Goal: Task Accomplishment & Management: Manage account settings

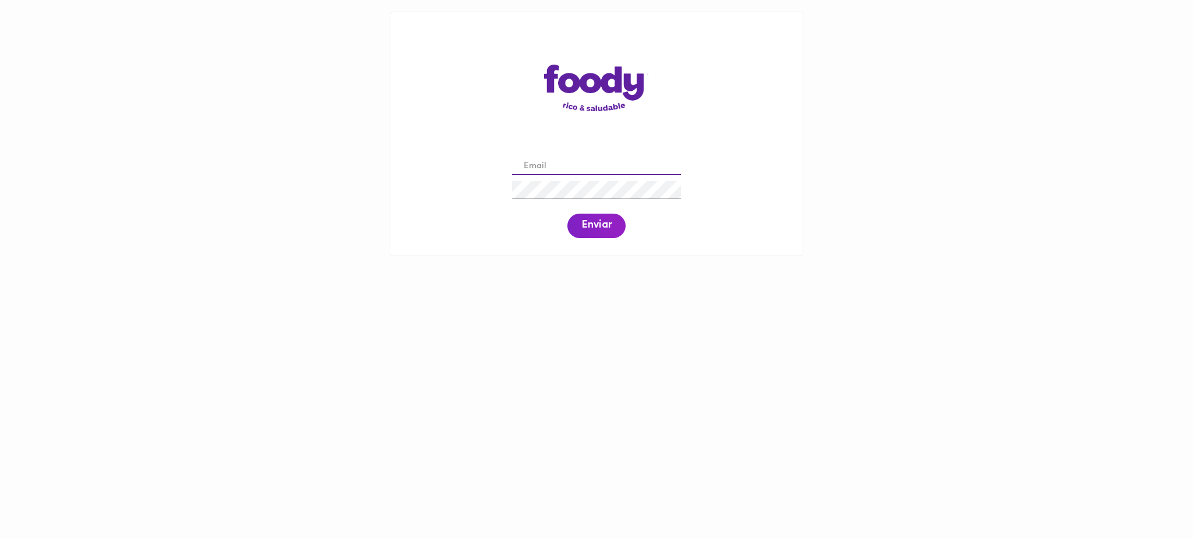
drag, startPoint x: 569, startPoint y: 175, endPoint x: 568, endPoint y: 168, distance: 7.6
click at [568, 168] on div at bounding box center [596, 167] width 175 height 24
click at [568, 168] on input "email" at bounding box center [596, 167] width 169 height 18
paste input "3153498910"
drag, startPoint x: 583, startPoint y: 165, endPoint x: 503, endPoint y: 174, distance: 80.3
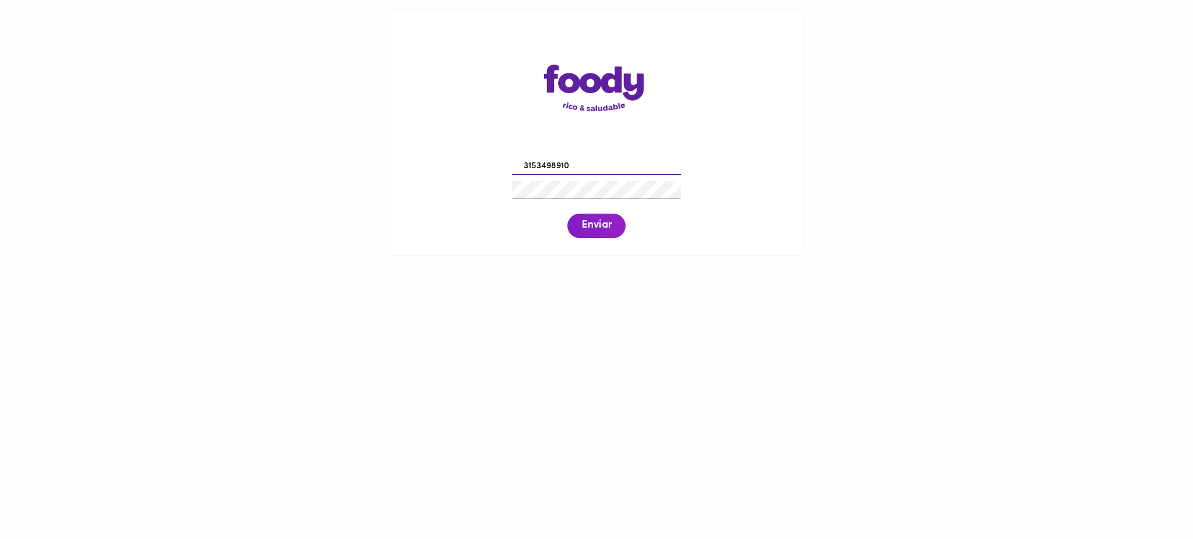
click at [503, 174] on div "3153498910 Enviar" at bounding box center [596, 196] width 389 height 89
paste input "[EMAIL_ADDRESS][DOMAIN_NAME]"
click at [543, 168] on input "[EMAIL_ADDRESS][DOMAIN_NAME]" at bounding box center [596, 167] width 169 height 18
type input "[EMAIL_ADDRESS][DOMAIN_NAME]"
click at [595, 221] on span "Enviar" at bounding box center [596, 226] width 30 height 13
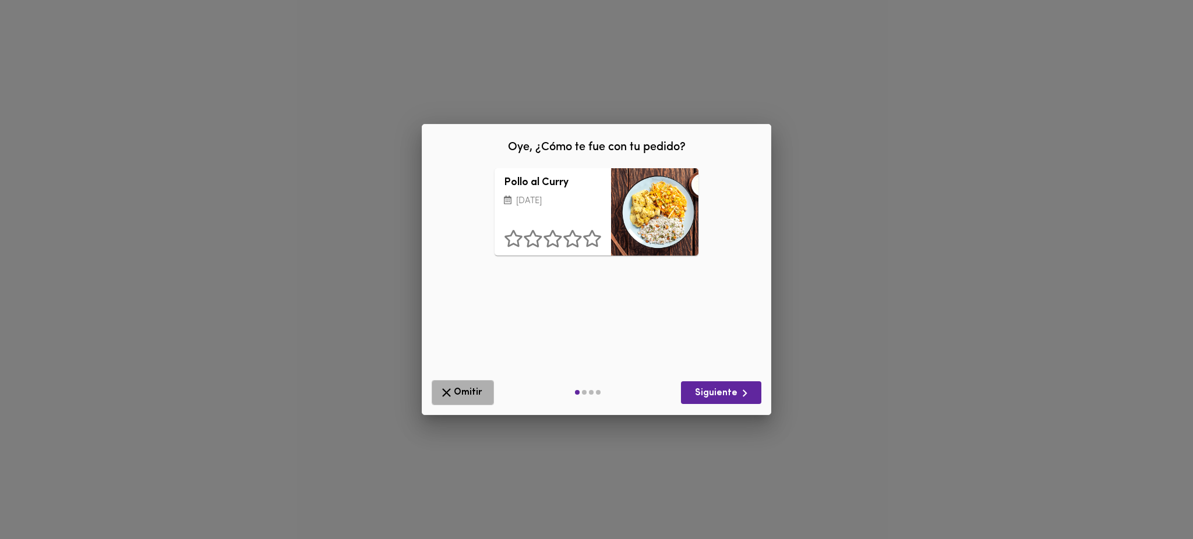
click at [464, 388] on span "Omitir" at bounding box center [462, 393] width 47 height 15
